Goal: Task Accomplishment & Management: Complete application form

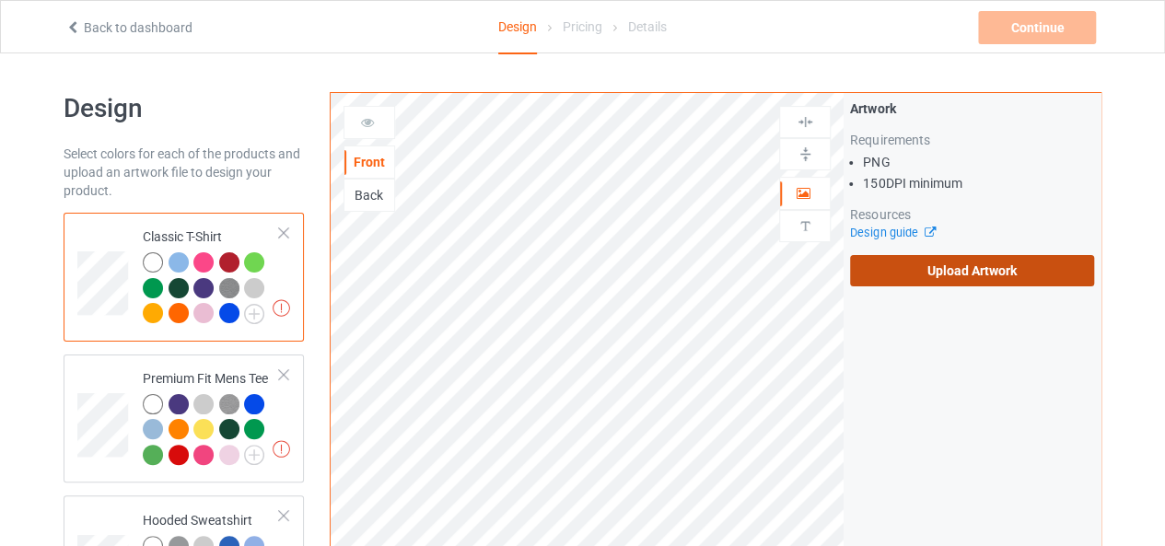
click at [962, 266] on label "Upload Artwork" at bounding box center [972, 270] width 244 height 31
click at [0, 0] on input "Upload Artwork" at bounding box center [0, 0] width 0 height 0
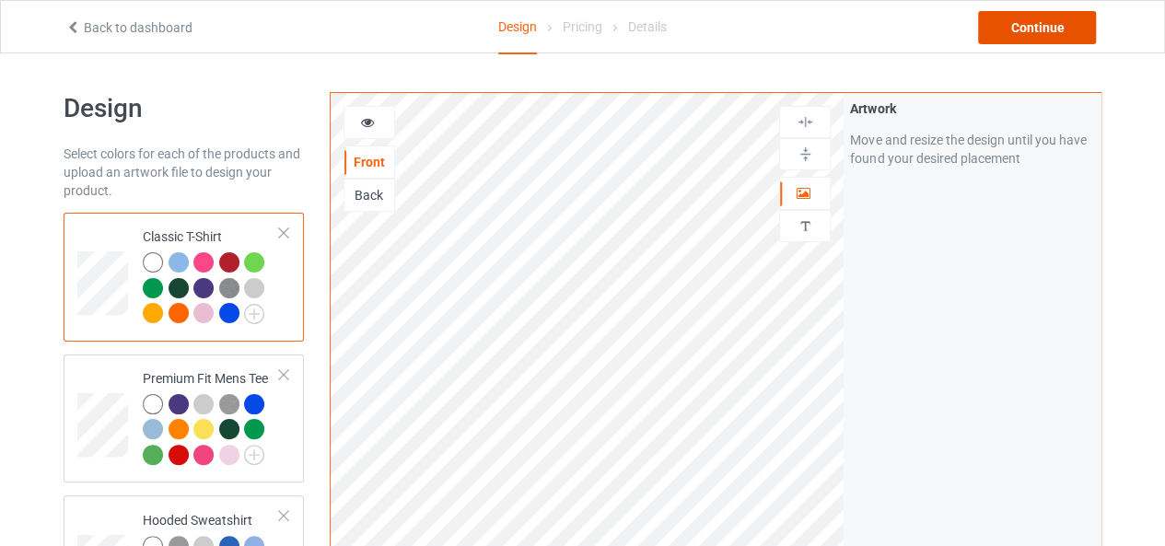
click at [1049, 21] on div "Continue" at bounding box center [1037, 27] width 118 height 33
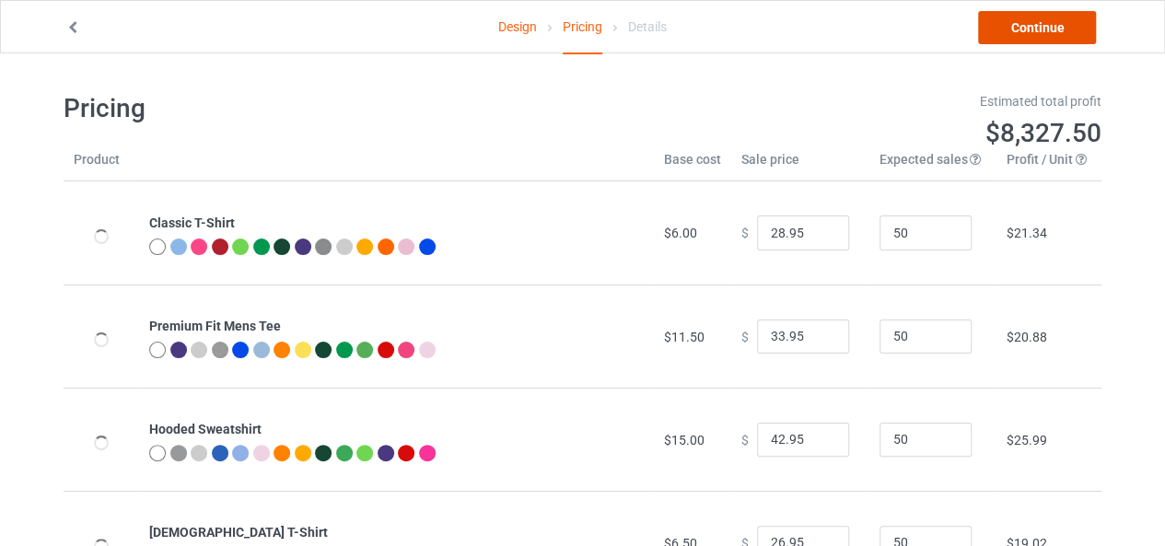
click at [1049, 21] on link "Continue" at bounding box center [1037, 27] width 118 height 33
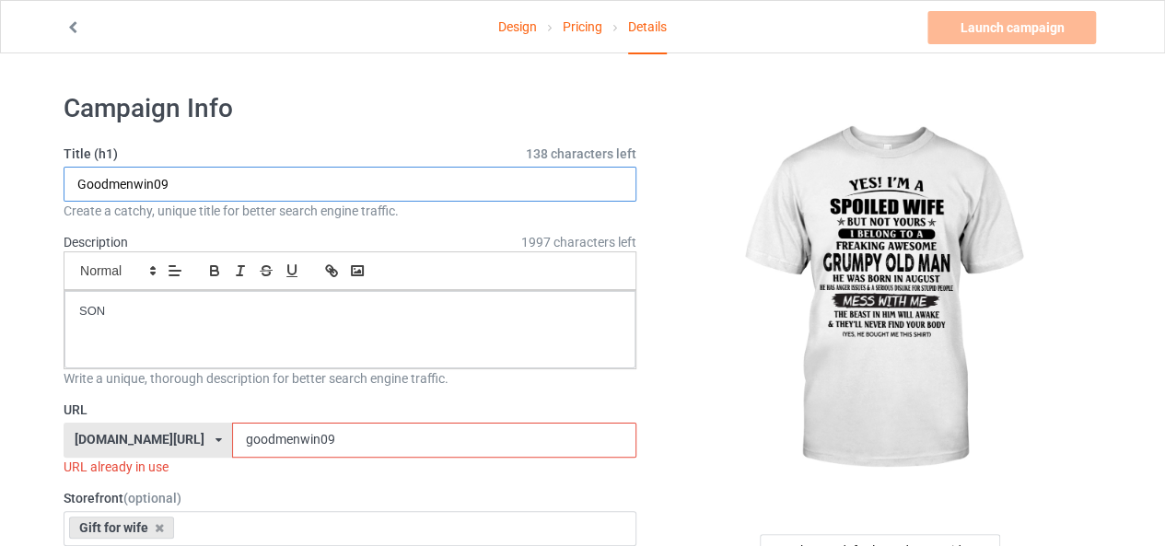
click at [177, 190] on input "Goodmenwin09" at bounding box center [350, 184] width 573 height 35
drag, startPoint x: 166, startPoint y: 190, endPoint x: 62, endPoint y: 193, distance: 104.1
type input "g"
type input "U"
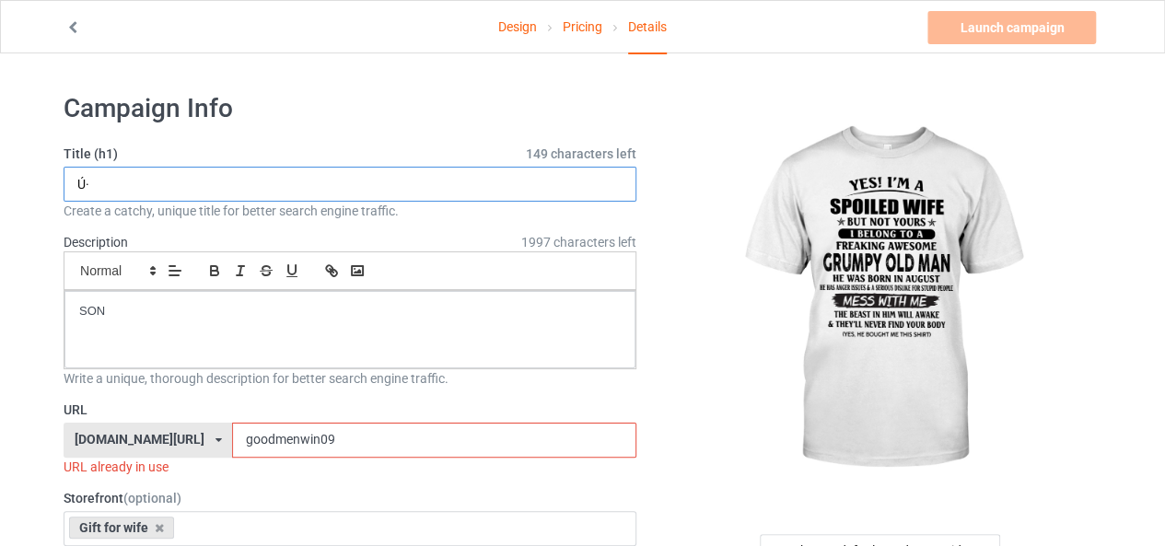
type input "Ú"
type input "U"
type input "c"
type input "spoiled wife [DEMOGRAPHIC_DATA]"
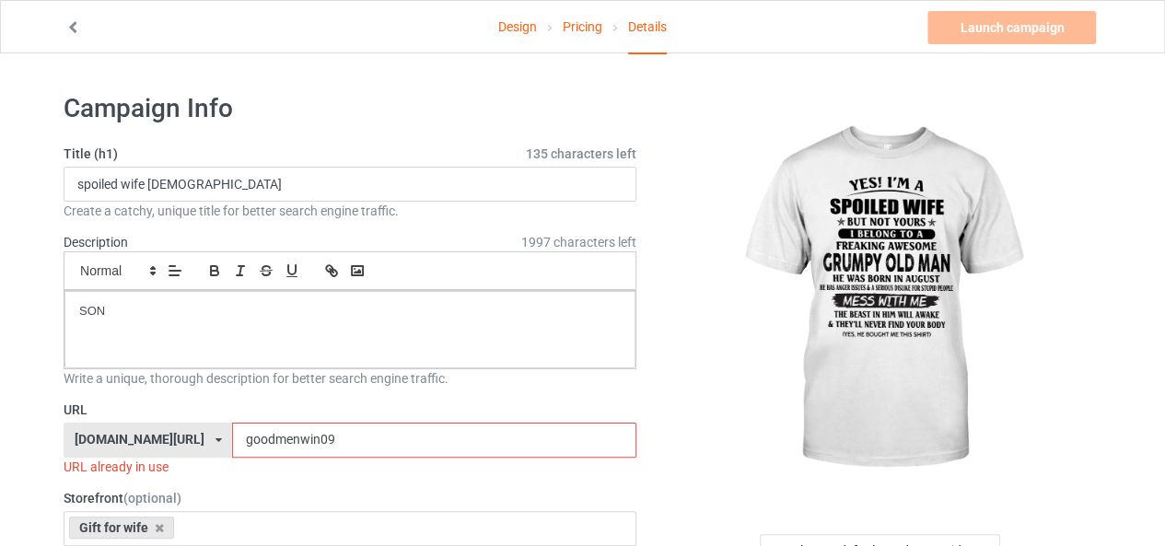
click at [324, 446] on input "goodmenwin09" at bounding box center [433, 440] width 403 height 35
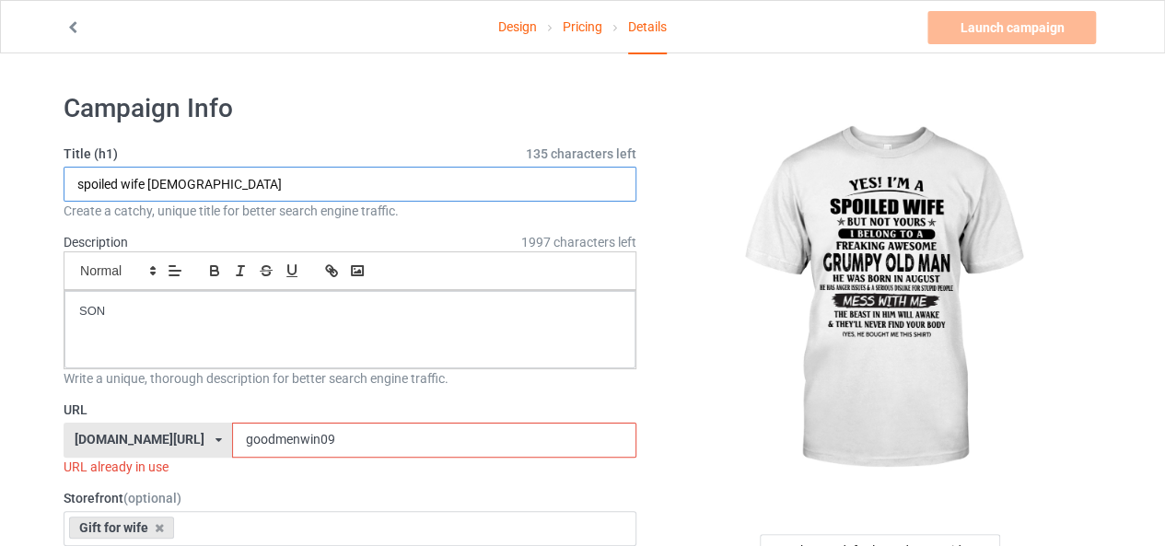
drag, startPoint x: 143, startPoint y: 190, endPoint x: 76, endPoint y: 201, distance: 68.1
click at [76, 201] on div "Title (h1) 135 characters left spoiled wife [DEMOGRAPHIC_DATA] Create a catchy,…" at bounding box center [350, 183] width 573 height 76
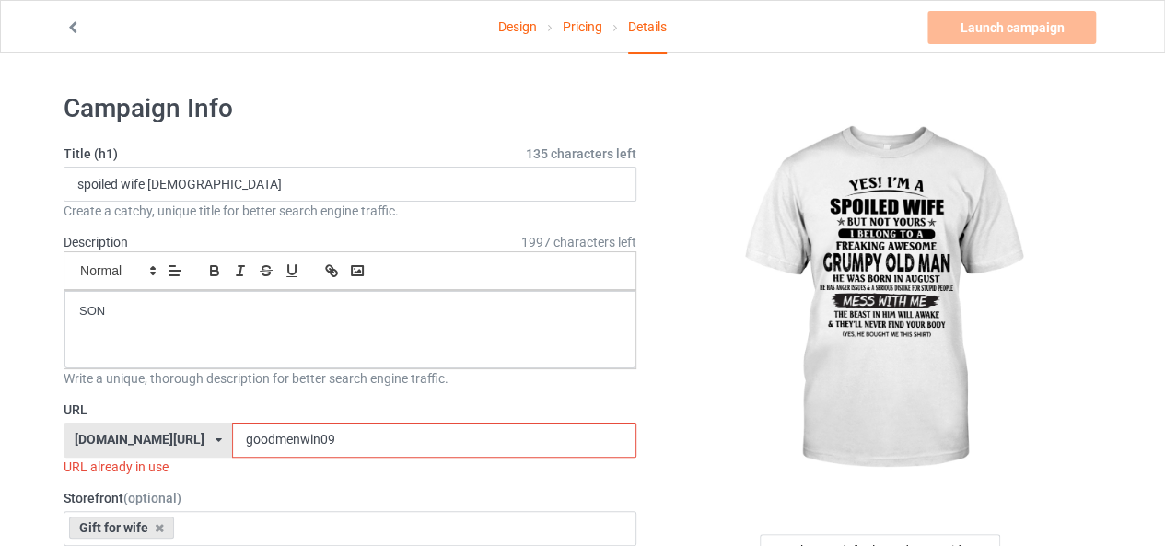
click at [298, 436] on input "goodmenwin09" at bounding box center [433, 440] width 403 height 35
paste input "spoiled wife"
click at [252, 441] on input "spoiled wife" at bounding box center [433, 440] width 403 height 35
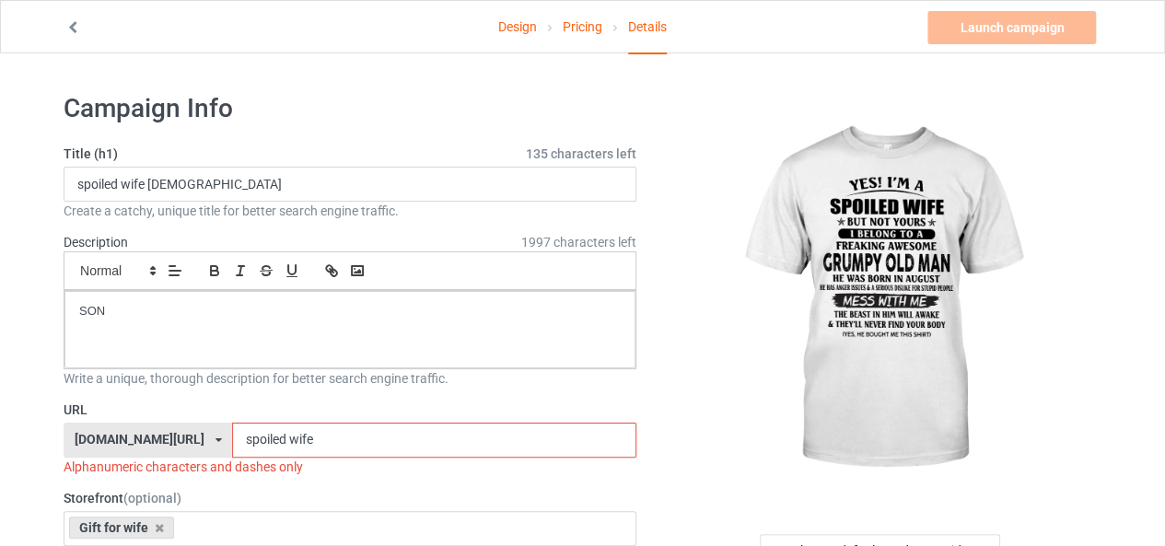
click at [248, 441] on input "spoiled wife" at bounding box center [433, 440] width 403 height 35
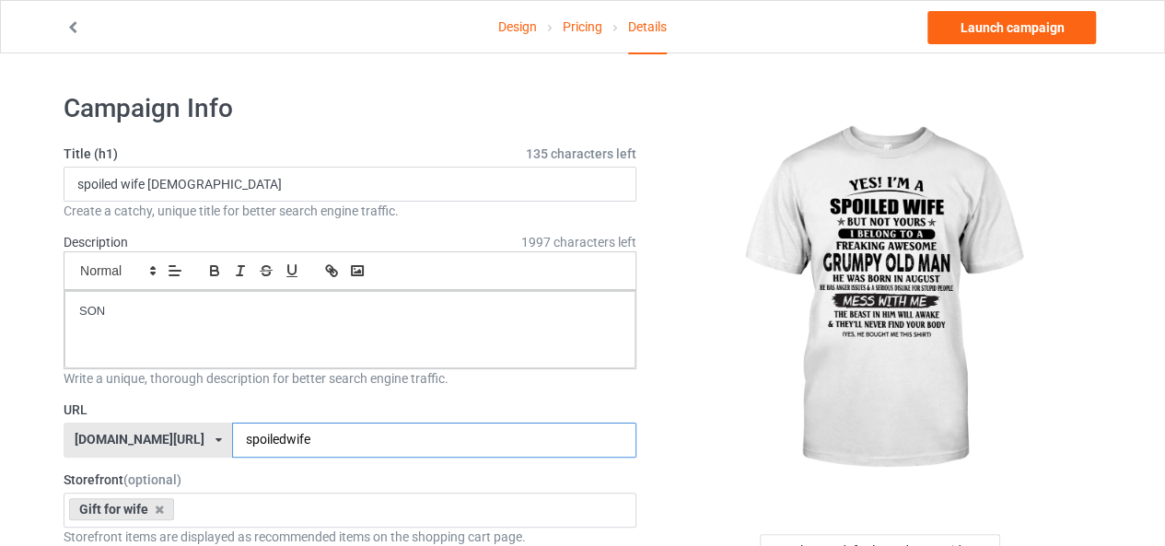
click at [286, 447] on input "spoiledwife" at bounding box center [433, 440] width 403 height 35
type input "spoiledwife08"
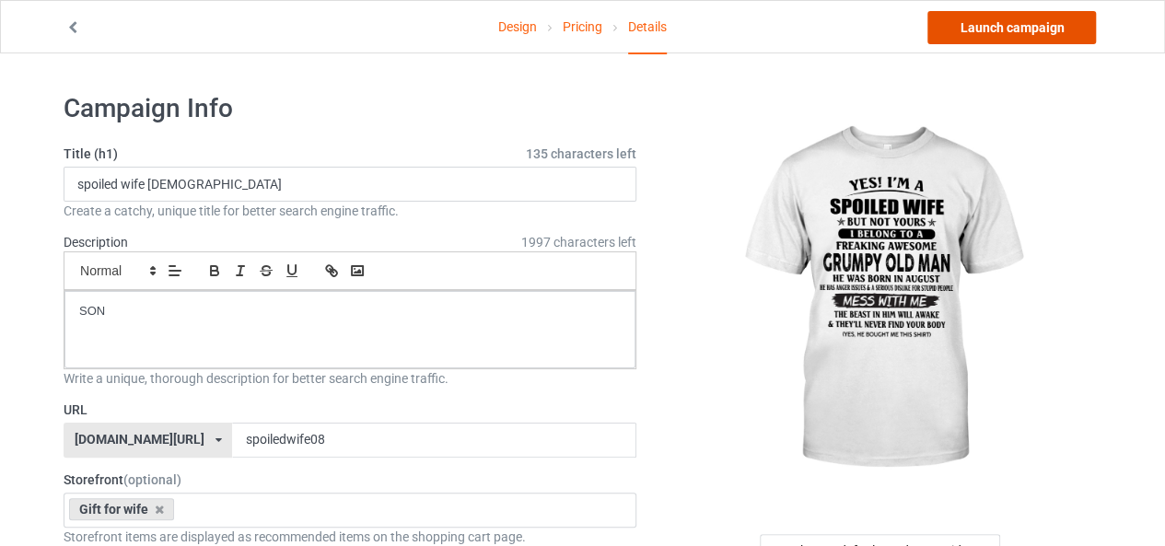
click at [1037, 32] on link "Launch campaign" at bounding box center [1011, 27] width 169 height 33
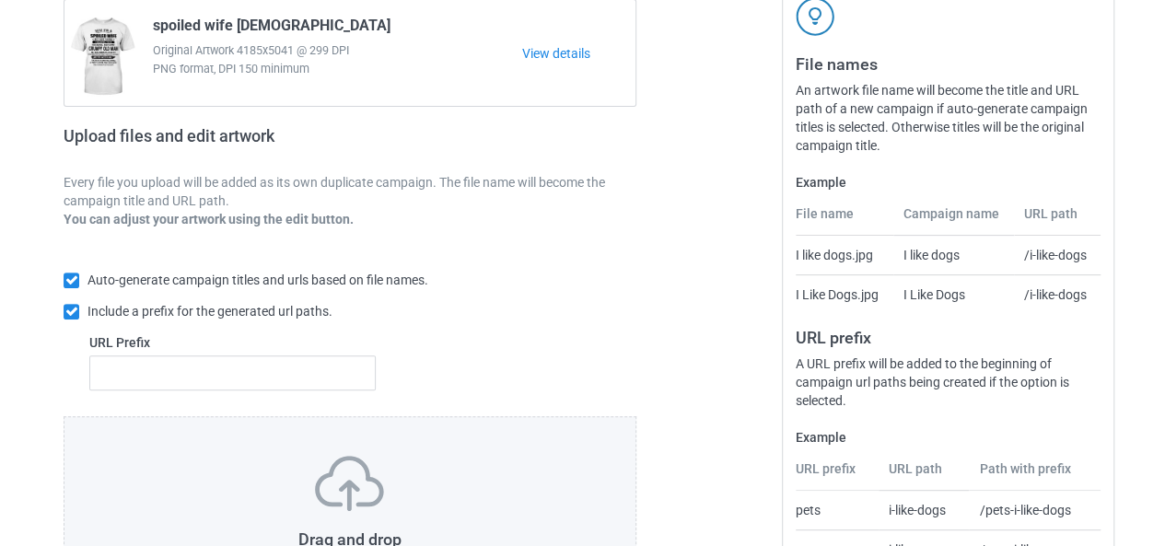
scroll to position [348, 0]
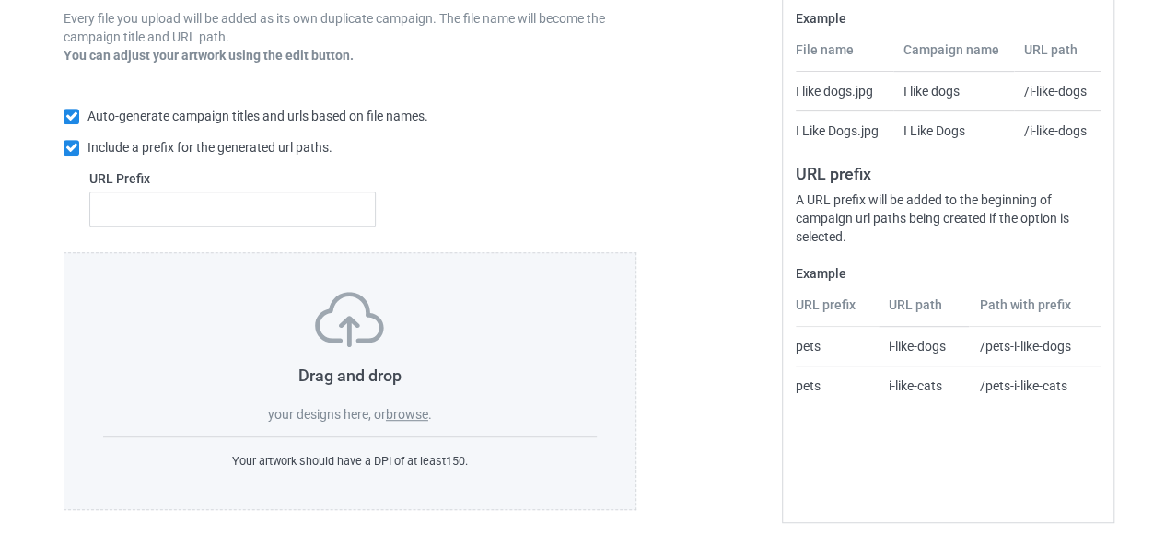
click at [408, 415] on label "browse" at bounding box center [407, 414] width 42 height 15
click at [0, 0] on input "browse" at bounding box center [0, 0] width 0 height 0
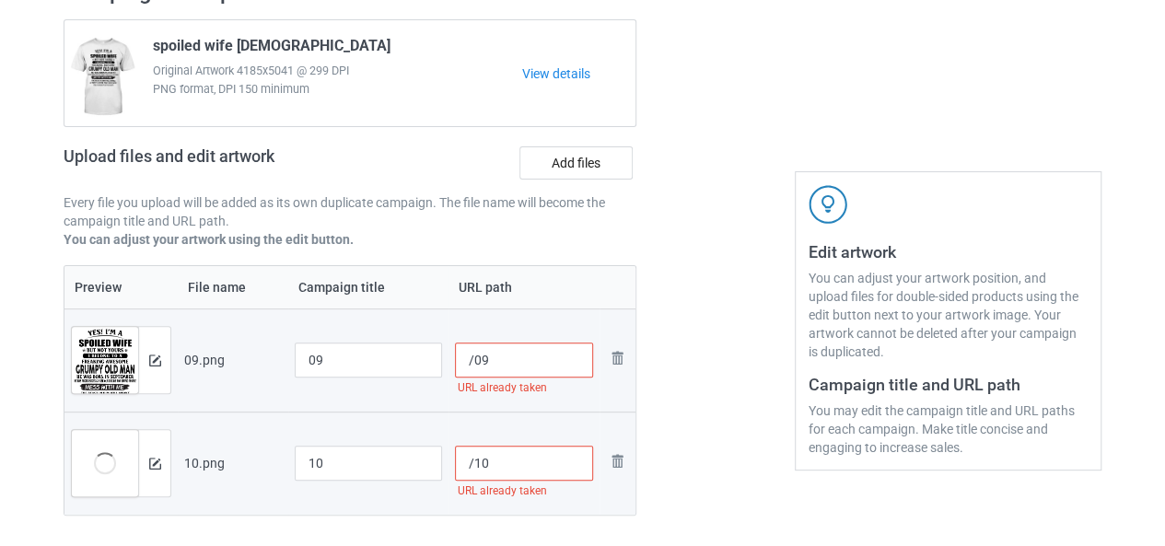
scroll to position [72, 0]
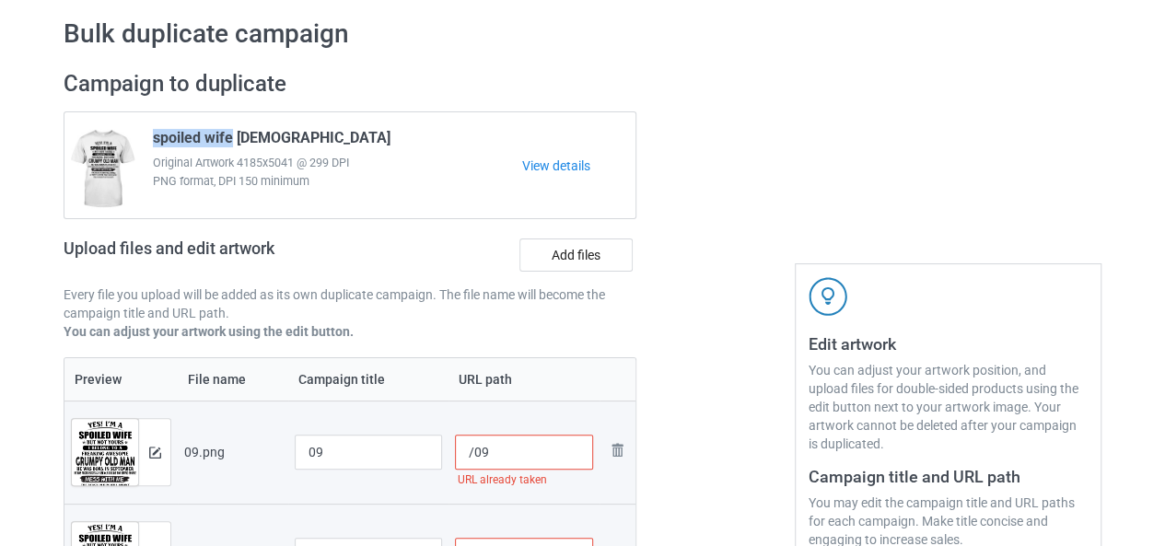
drag, startPoint x: 229, startPoint y: 141, endPoint x: 155, endPoint y: 140, distance: 74.6
click at [155, 140] on span "spoiled wife [DEMOGRAPHIC_DATA]" at bounding box center [272, 141] width 238 height 25
copy span "spoiled wife"
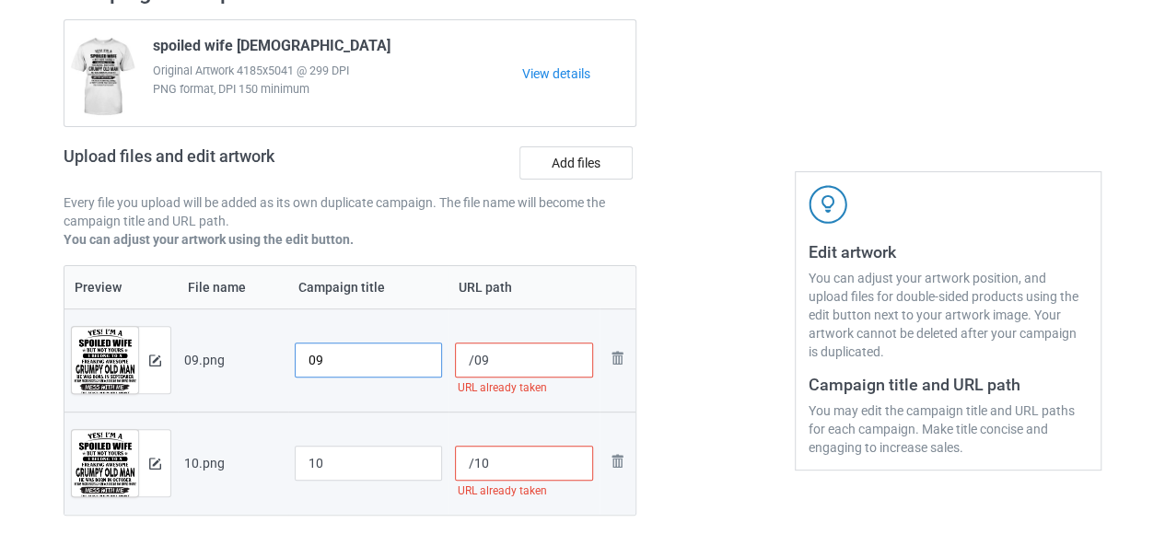
click at [305, 356] on input "09" at bounding box center [368, 360] width 147 height 35
paste input "spoiled wife"
type input "spoiled wife09"
click at [299, 455] on input "10" at bounding box center [368, 463] width 147 height 35
paste input "spoiled wife"
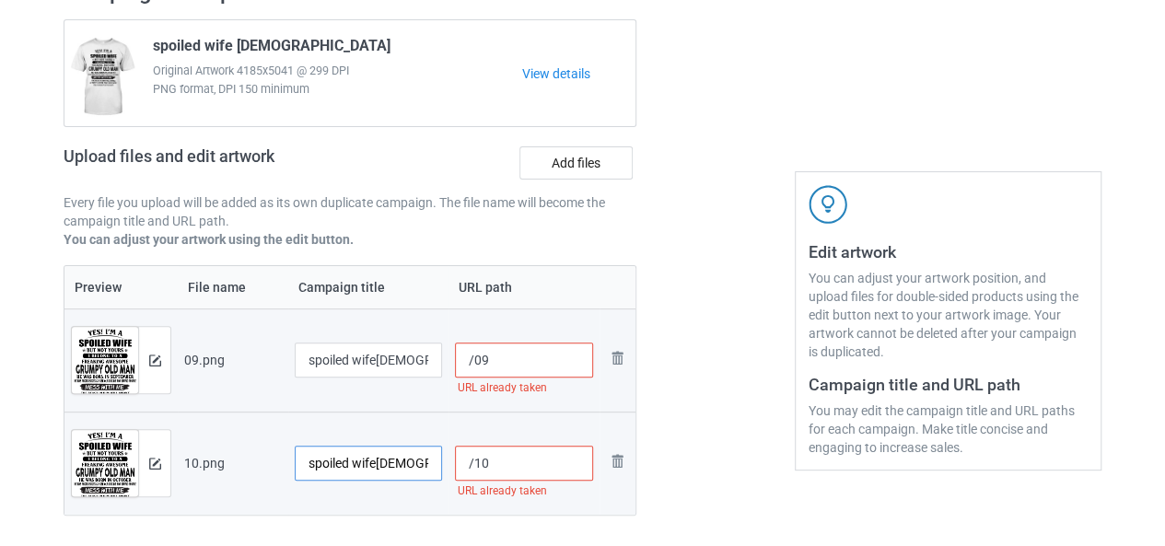
type input "spoiled wife10"
drag, startPoint x: 473, startPoint y: 352, endPoint x: 457, endPoint y: 356, distance: 17.2
click at [457, 356] on input "/09" at bounding box center [524, 360] width 139 height 35
paste input "poiled wife"
click at [477, 368] on input "/poiled wife09" at bounding box center [524, 360] width 139 height 35
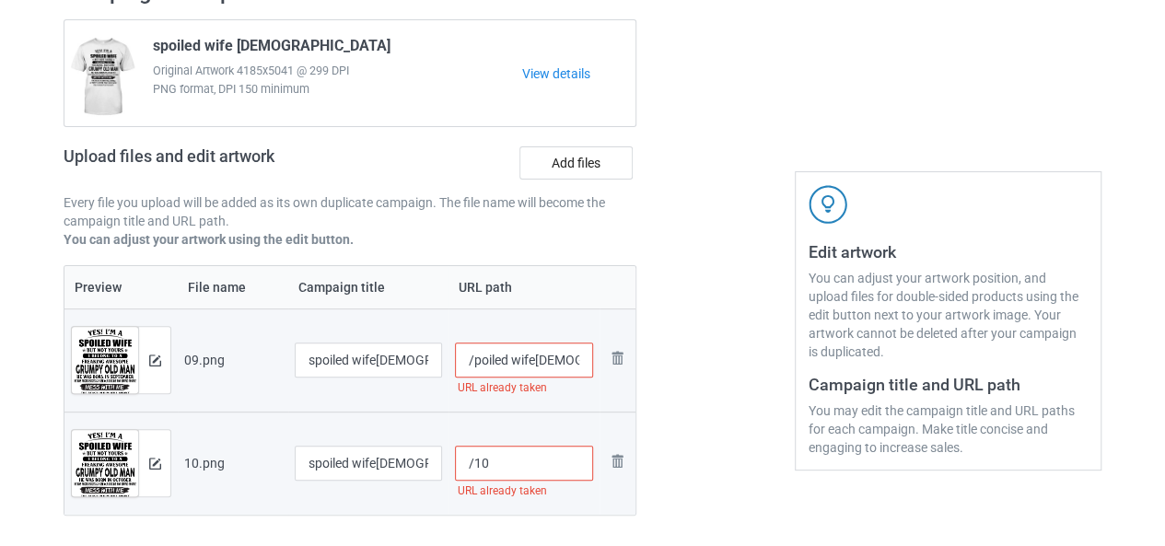
click at [475, 368] on input "/poiled wife09" at bounding box center [524, 360] width 139 height 35
click at [508, 366] on input "/poiled wife09" at bounding box center [524, 360] width 139 height 35
click at [475, 366] on input "/poiledwife09" at bounding box center [524, 360] width 139 height 35
click at [471, 366] on input "/poiledwife09" at bounding box center [524, 360] width 139 height 35
drag, startPoint x: 537, startPoint y: 359, endPoint x: 448, endPoint y: 371, distance: 90.1
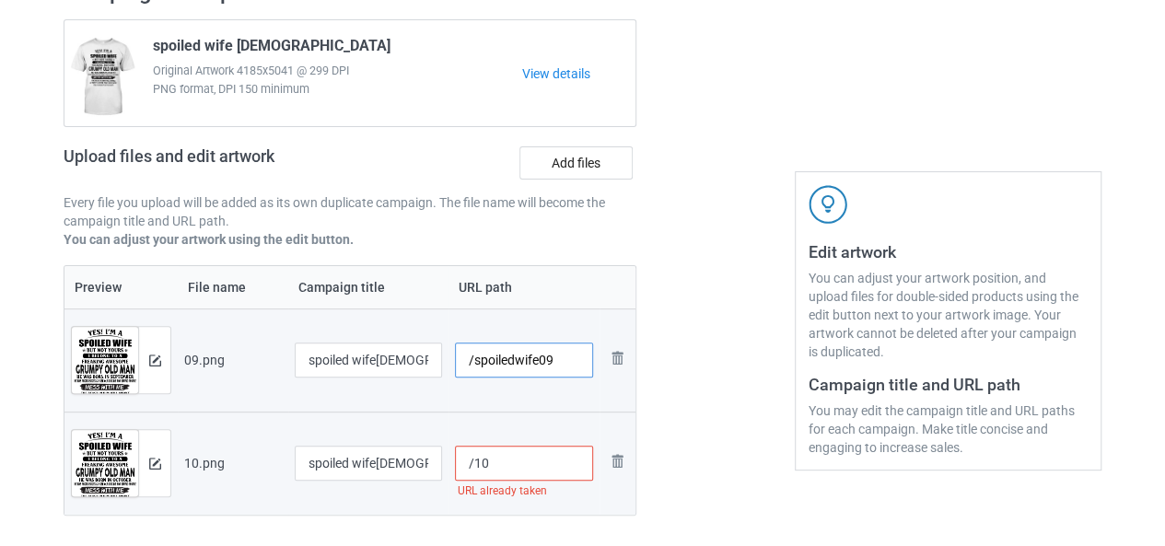
click at [448, 371] on td "/spoiledwife09" at bounding box center [524, 359] width 152 height 103
type input "/spoiledwife09"
drag, startPoint x: 474, startPoint y: 458, endPoint x: 451, endPoint y: 465, distance: 24.2
click at [451, 465] on td "/10 URL already taken" at bounding box center [524, 463] width 152 height 103
paste input "spoiledwife"
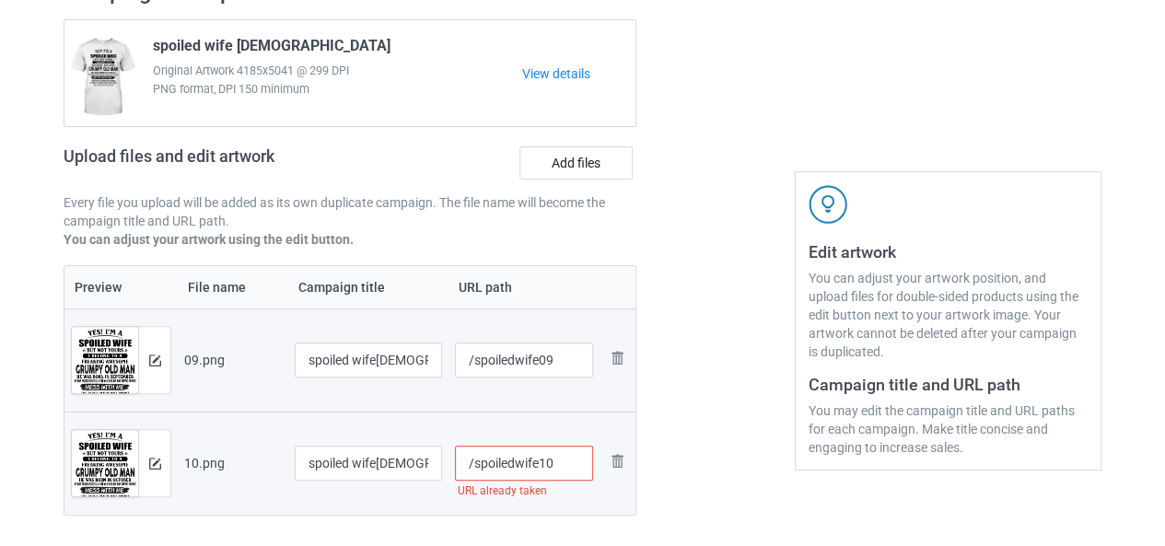
type input "/spoiledwife10"
click at [678, 423] on div at bounding box center [715, 267] width 133 height 604
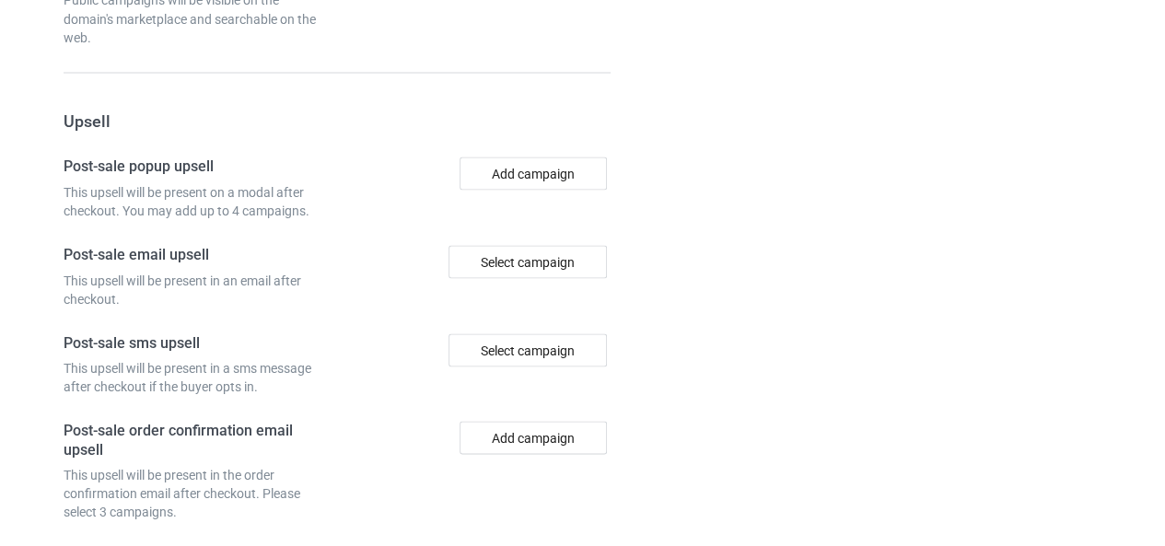
scroll to position [1893, 0]
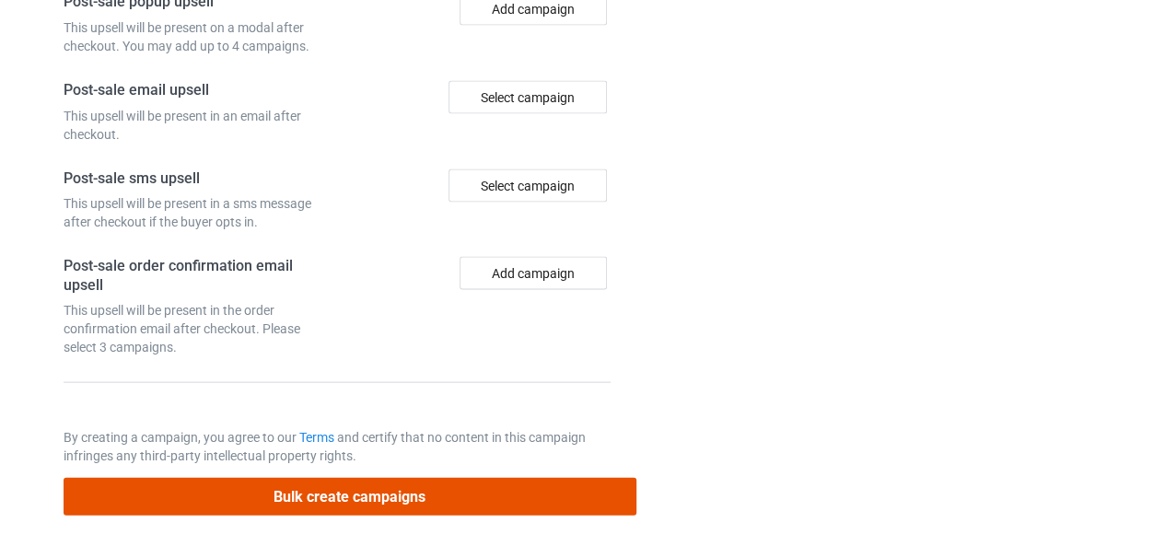
click at [387, 494] on button "Bulk create campaigns" at bounding box center [350, 497] width 573 height 38
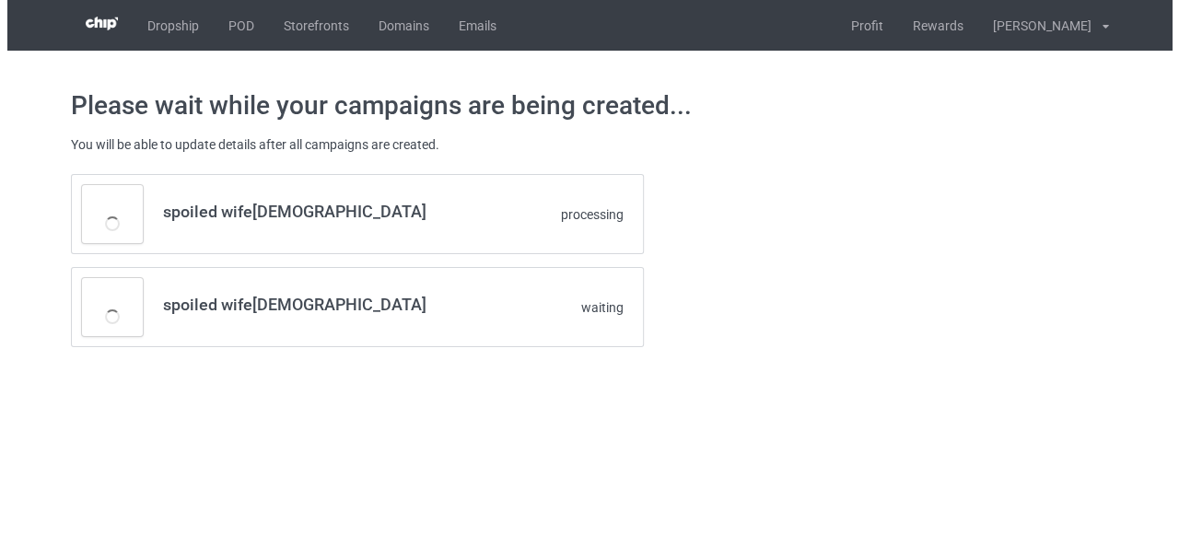
scroll to position [0, 0]
